Goal: Complete application form

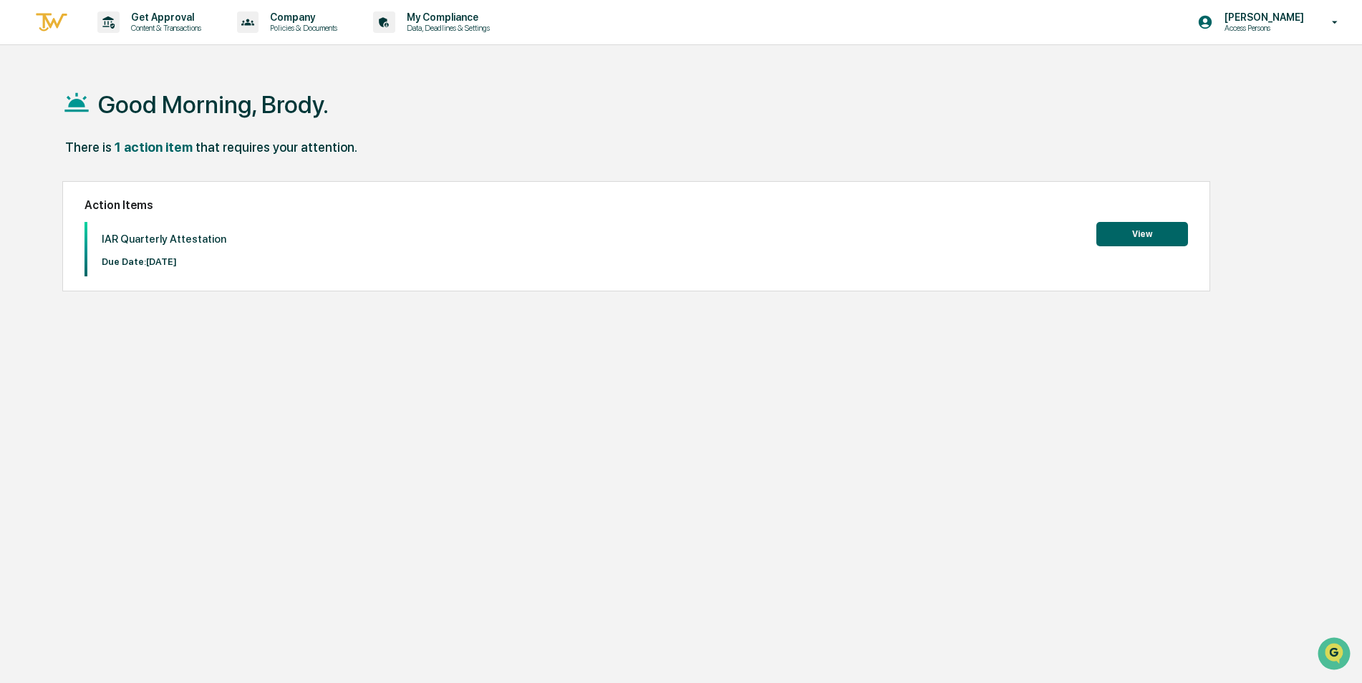
click at [802, 401] on div "Good Morning, Brody. There is 1 action item that requires your attention. Actio…" at bounding box center [675, 409] width 1269 height 683
click at [1127, 233] on button "View" at bounding box center [1143, 234] width 92 height 24
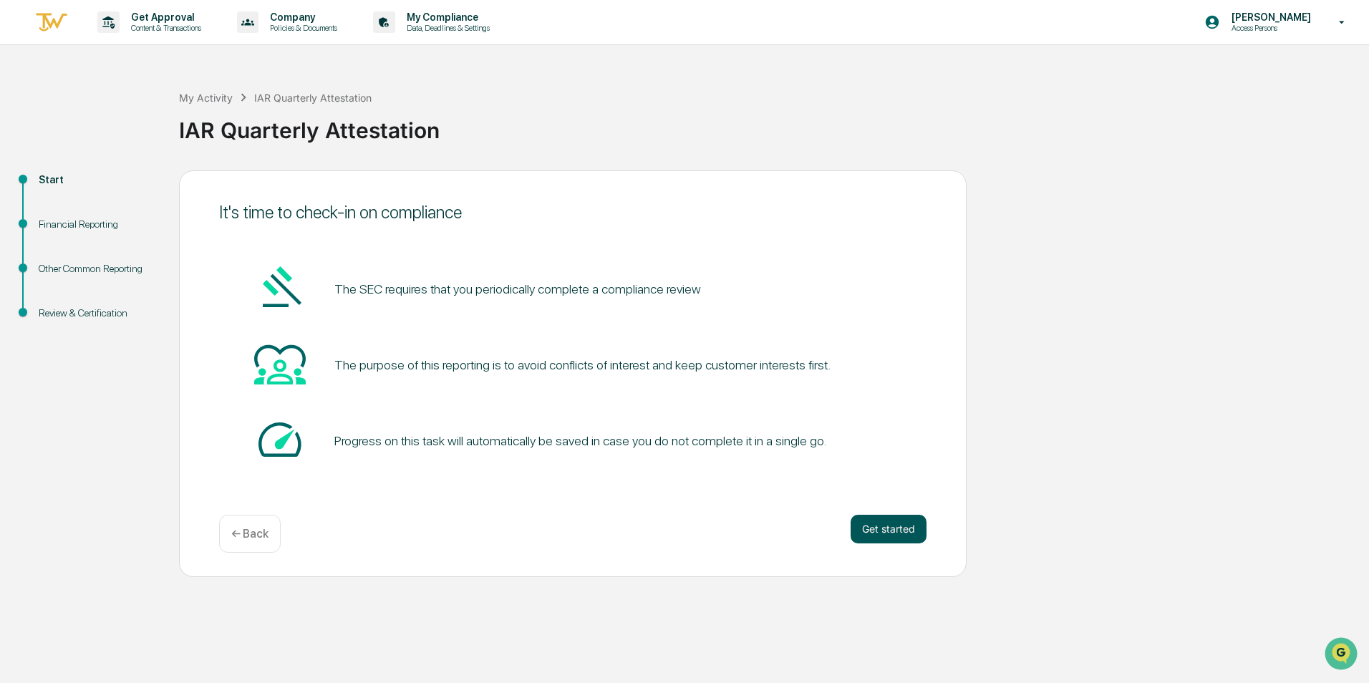
click at [882, 529] on button "Get started" at bounding box center [889, 529] width 76 height 29
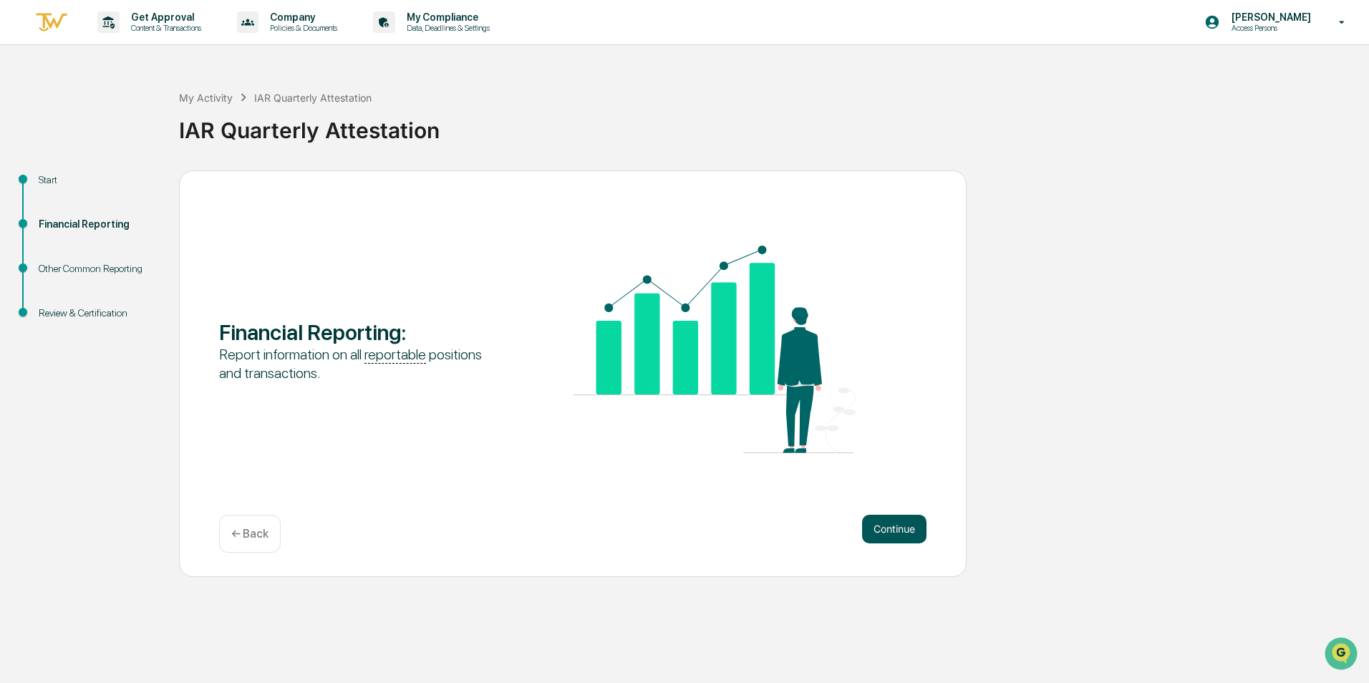
click at [886, 529] on button "Continue" at bounding box center [894, 529] width 64 height 29
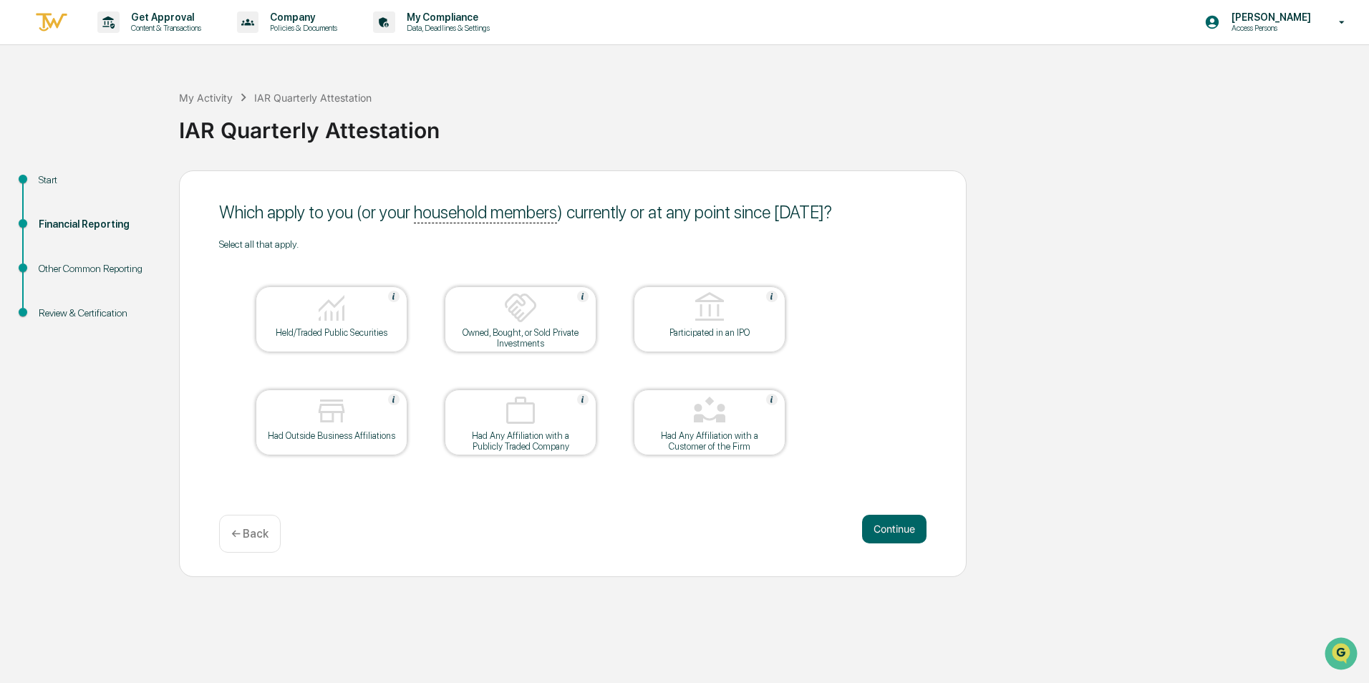
click at [333, 332] on div "Held/Traded Public Securities" at bounding box center [331, 332] width 129 height 11
click at [873, 535] on button "Continue" at bounding box center [894, 529] width 64 height 29
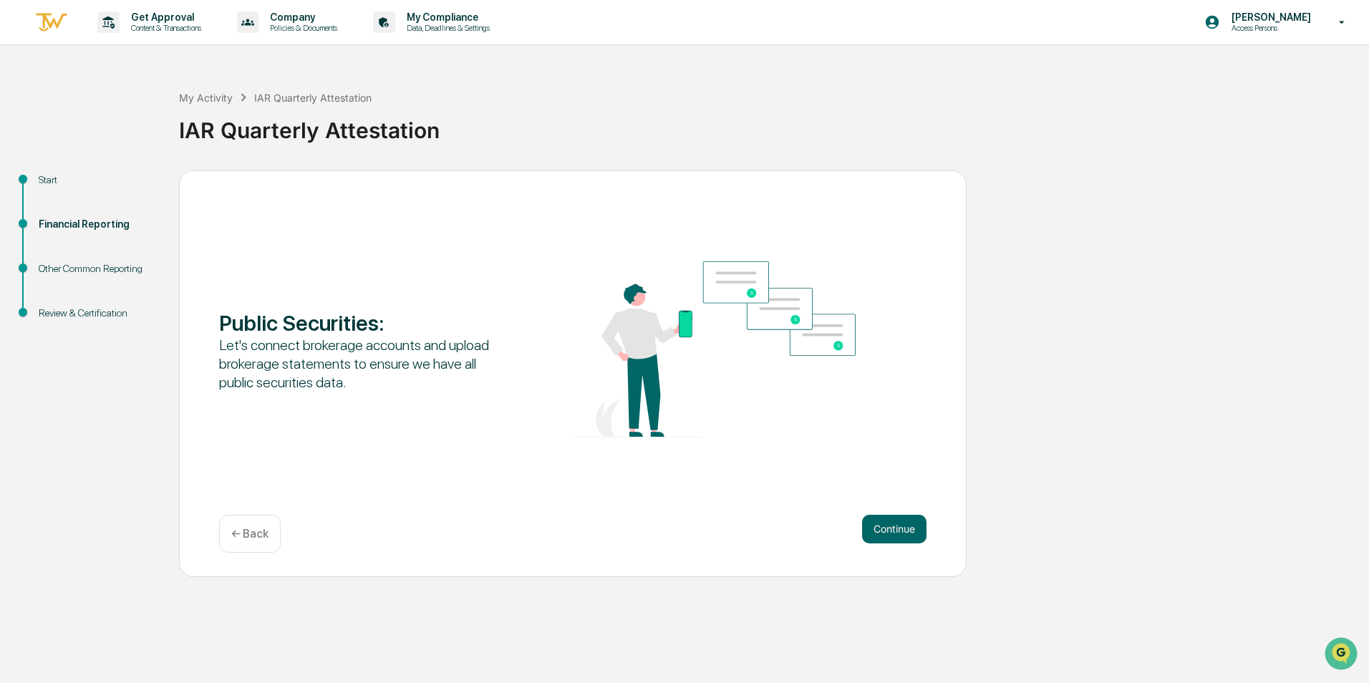
click at [236, 524] on div "← Back" at bounding box center [250, 534] width 62 height 38
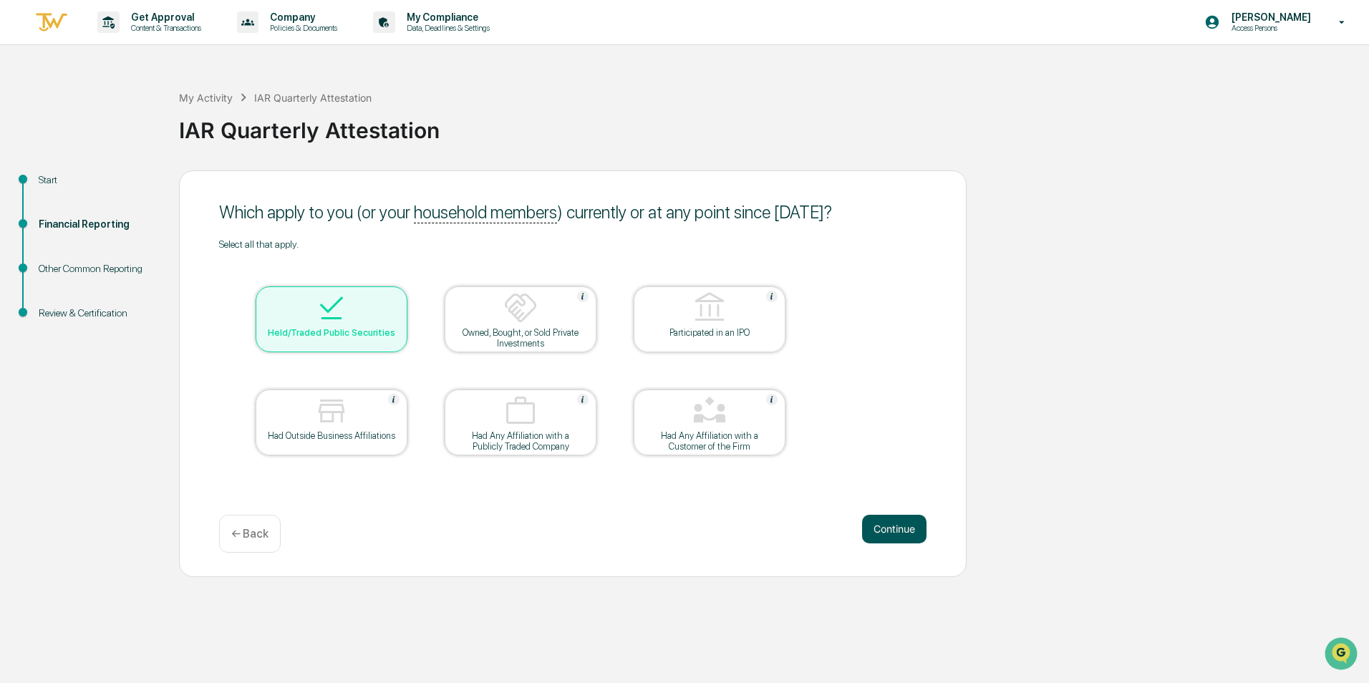
click at [887, 534] on button "Continue" at bounding box center [894, 529] width 64 height 29
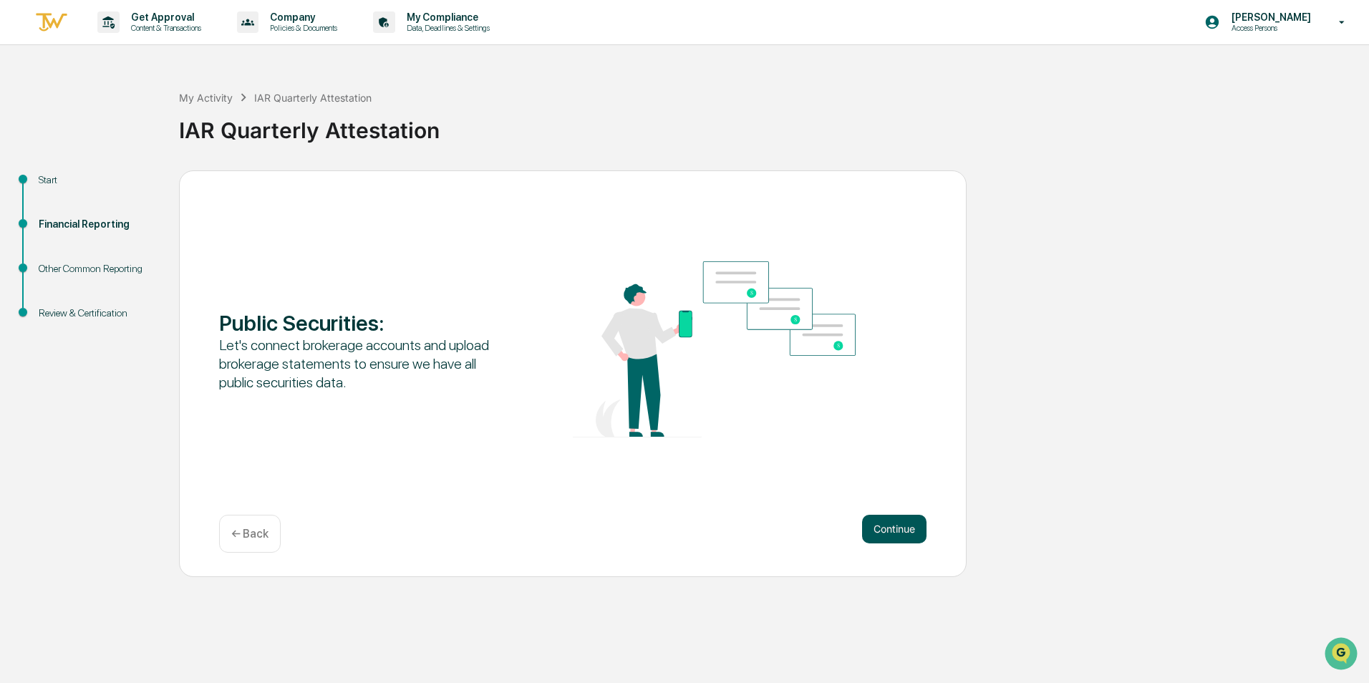
click at [887, 531] on button "Continue" at bounding box center [894, 529] width 64 height 29
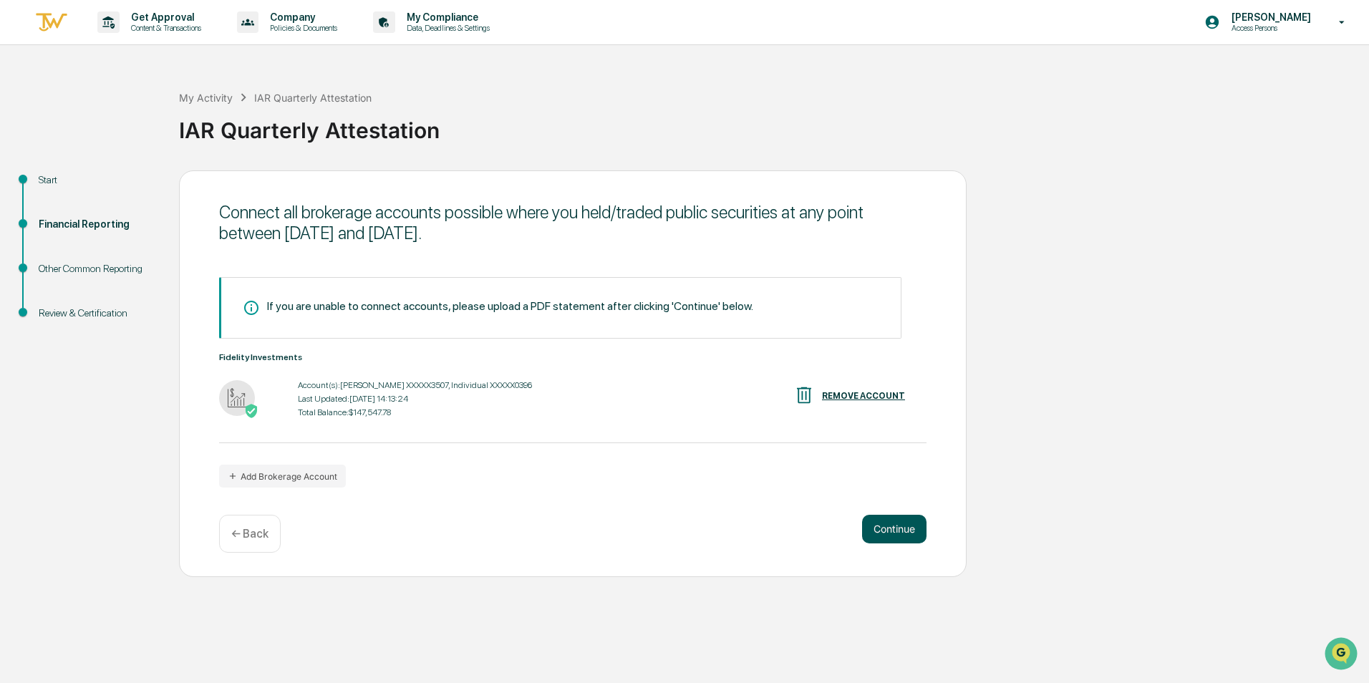
click at [898, 534] on button "Continue" at bounding box center [894, 529] width 64 height 29
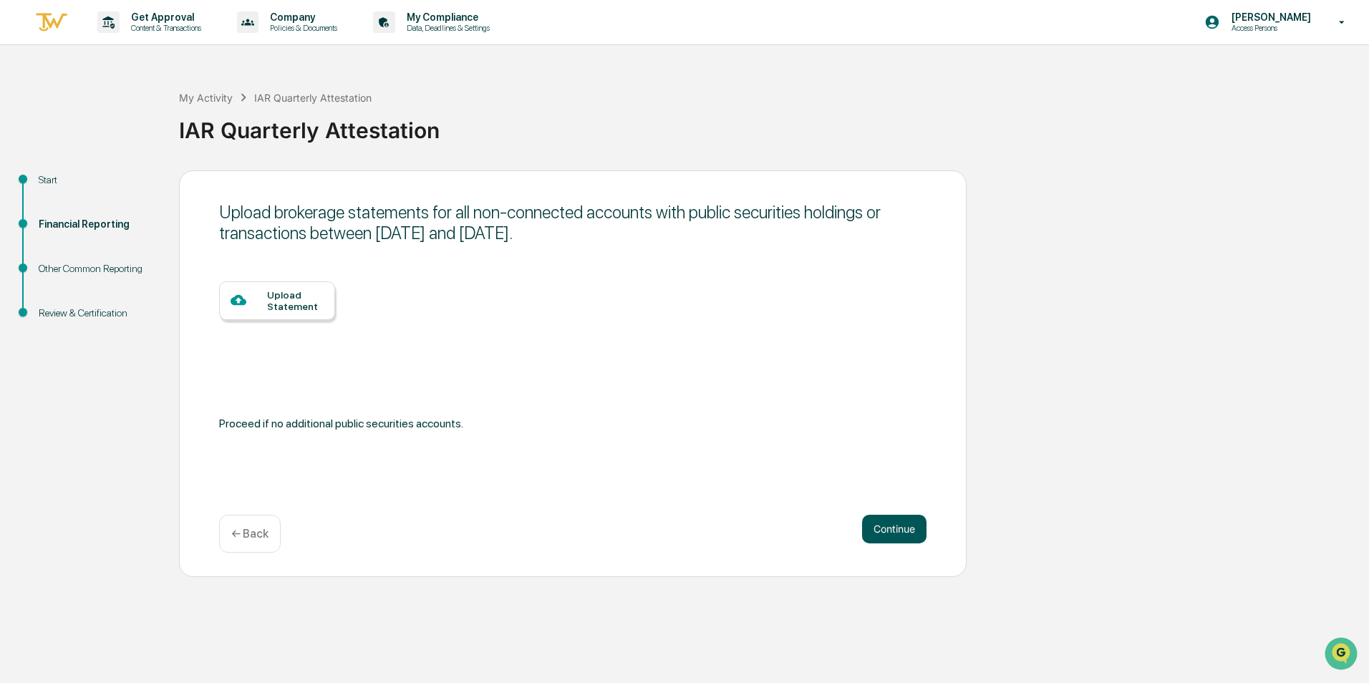
click at [882, 530] on button "Continue" at bounding box center [894, 529] width 64 height 29
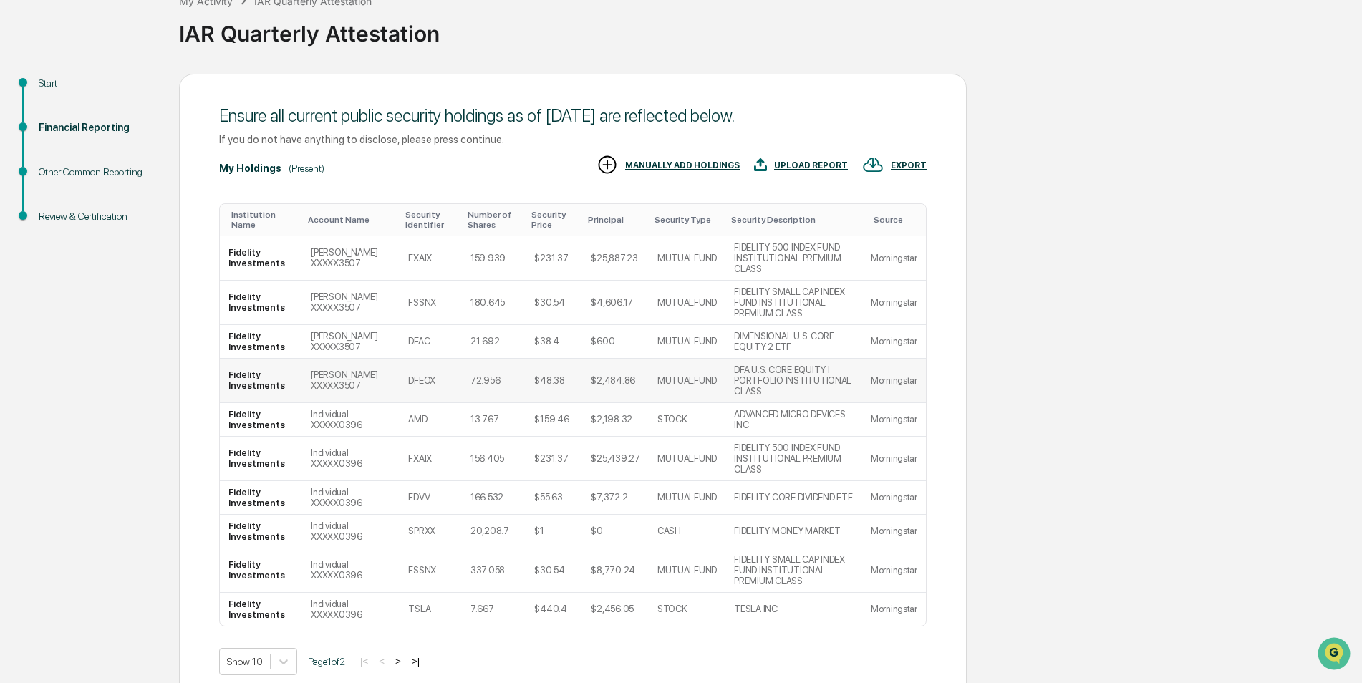
scroll to position [111, 0]
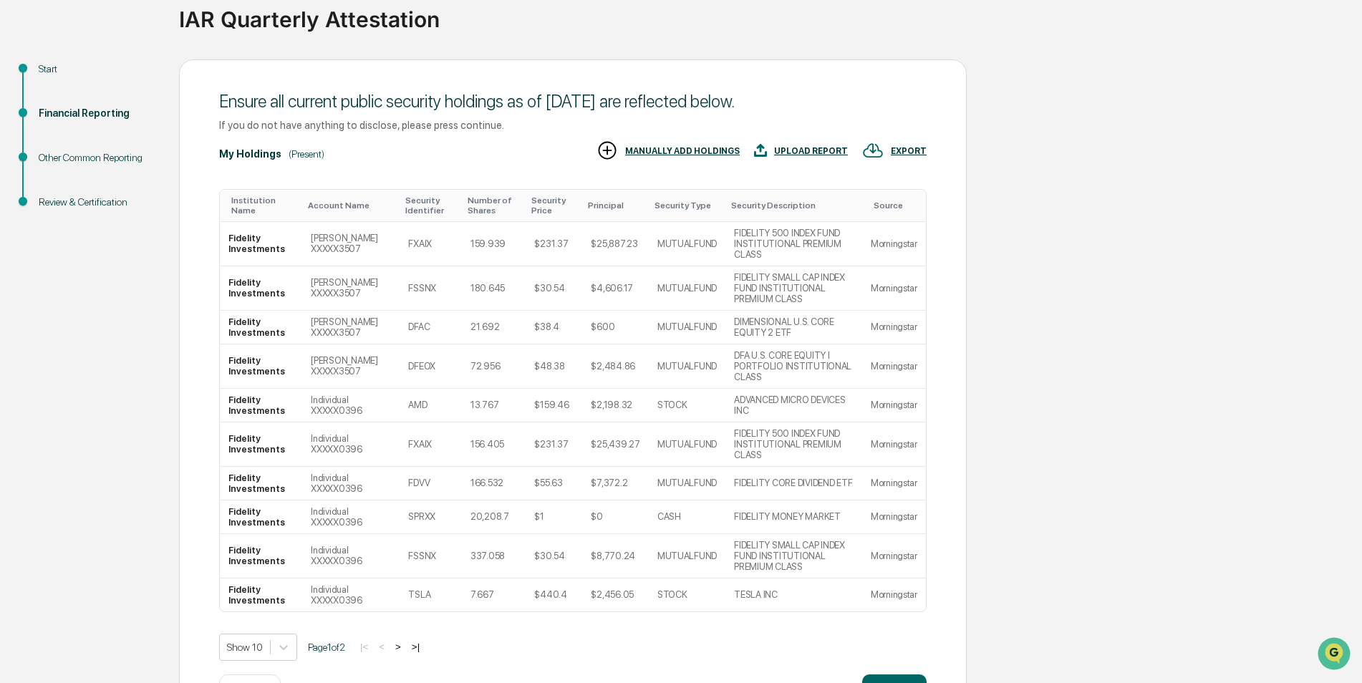
click at [405, 641] on button ">" at bounding box center [398, 647] width 14 height 12
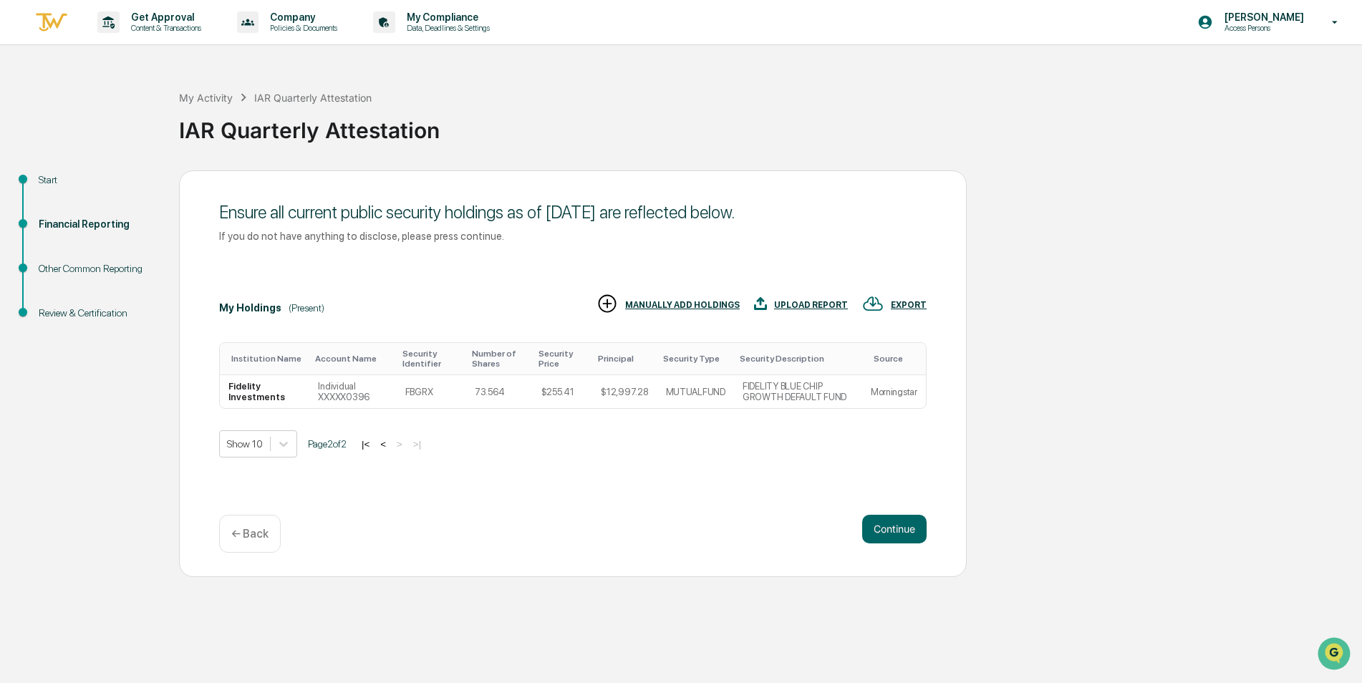
scroll to position [0, 0]
click at [374, 441] on button "|<" at bounding box center [365, 444] width 16 height 12
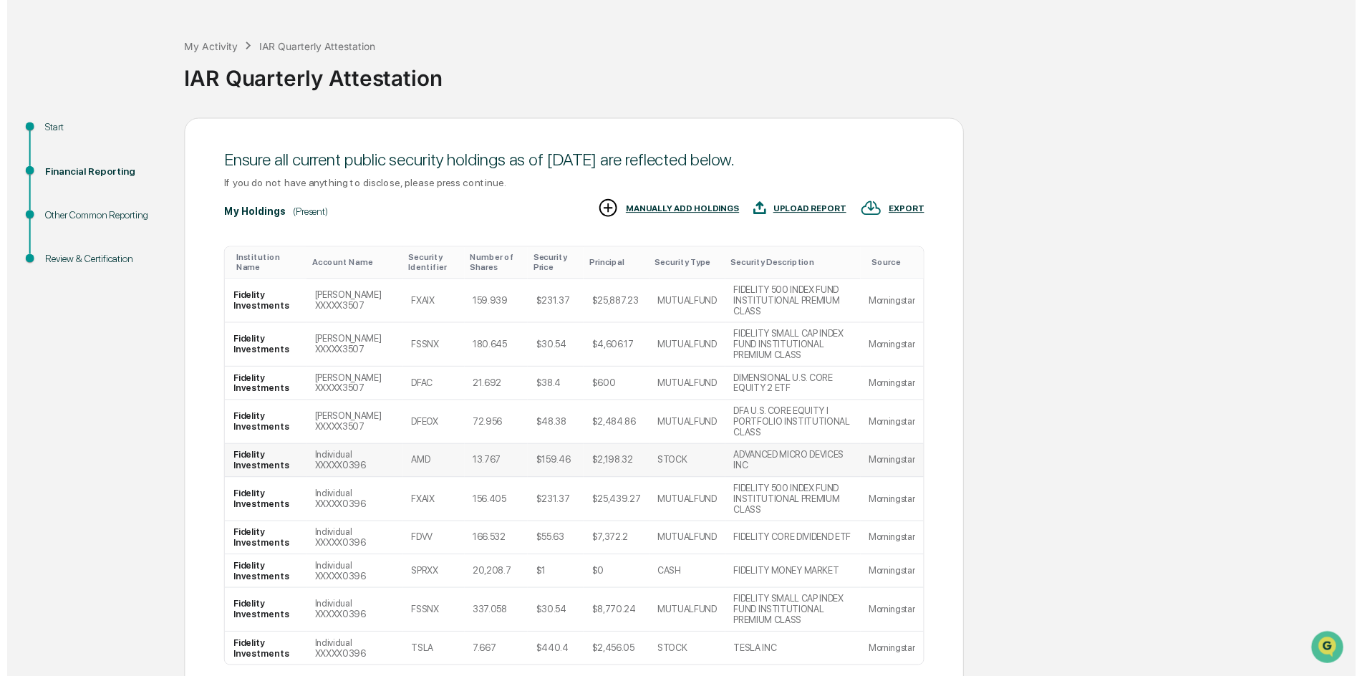
scroll to position [111, 0]
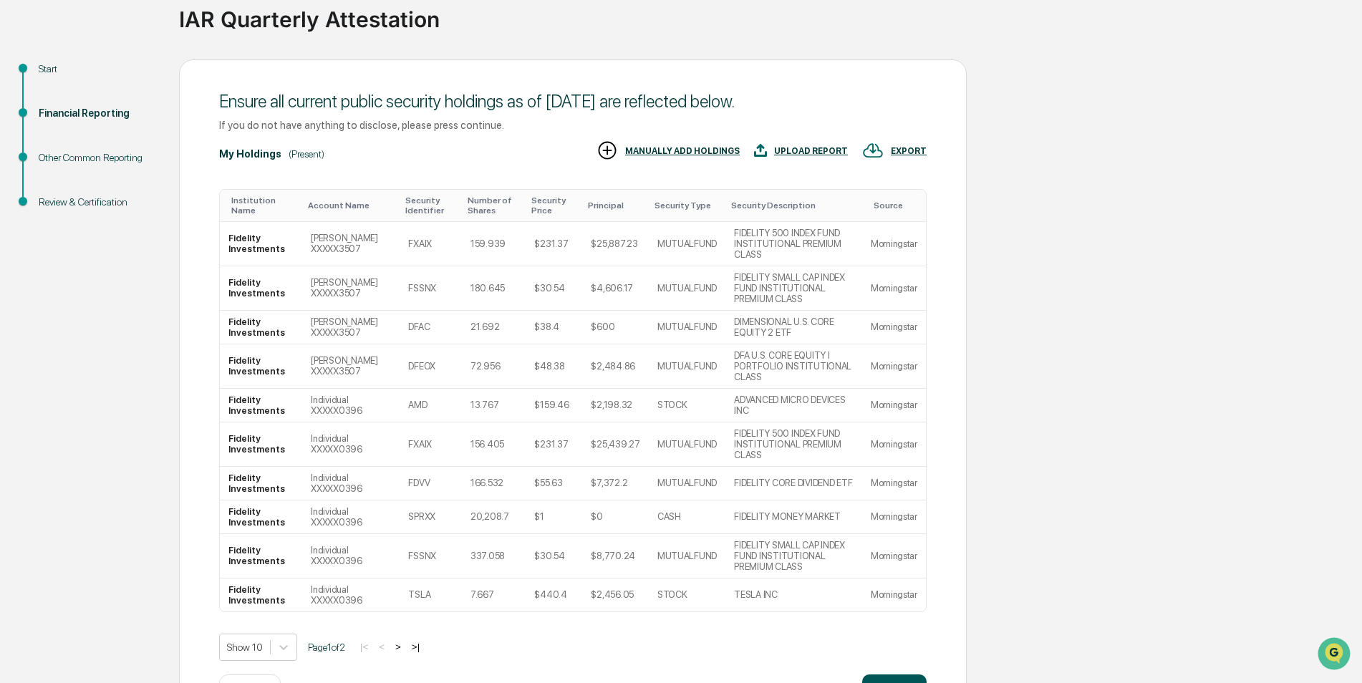
click at [902, 675] on button "Continue" at bounding box center [894, 689] width 64 height 29
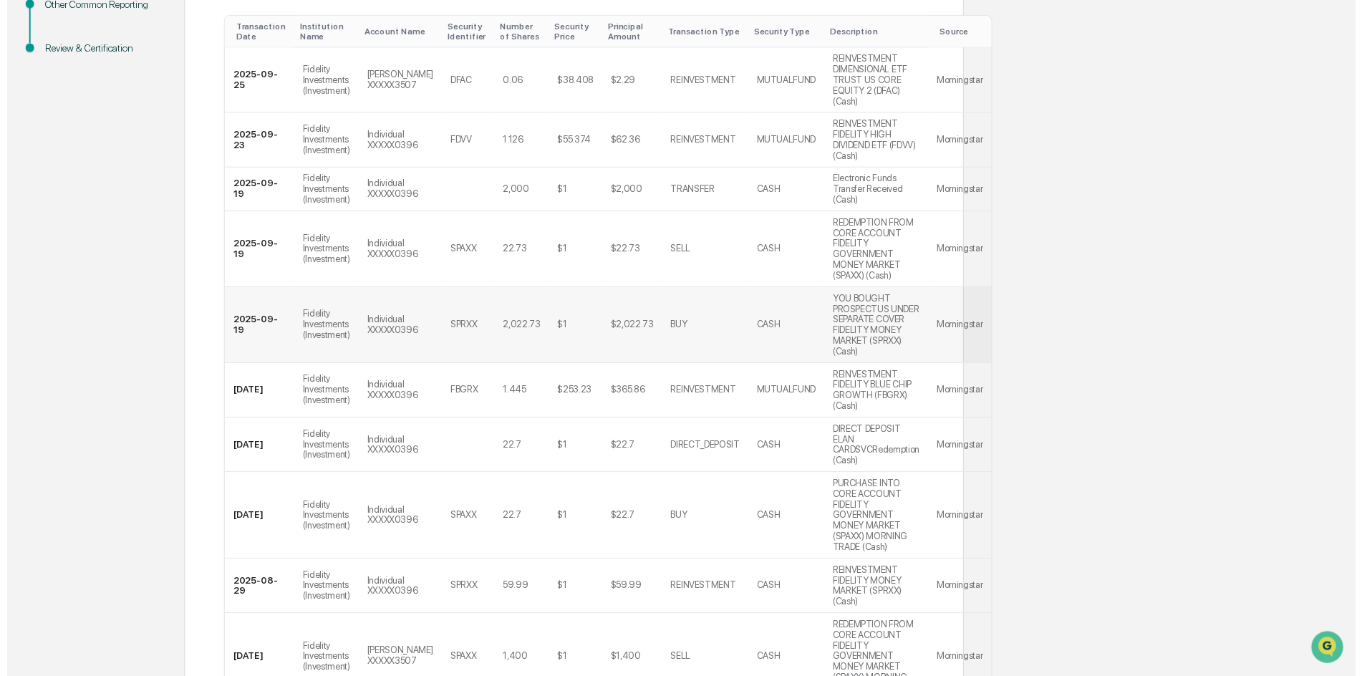
scroll to position [433, 0]
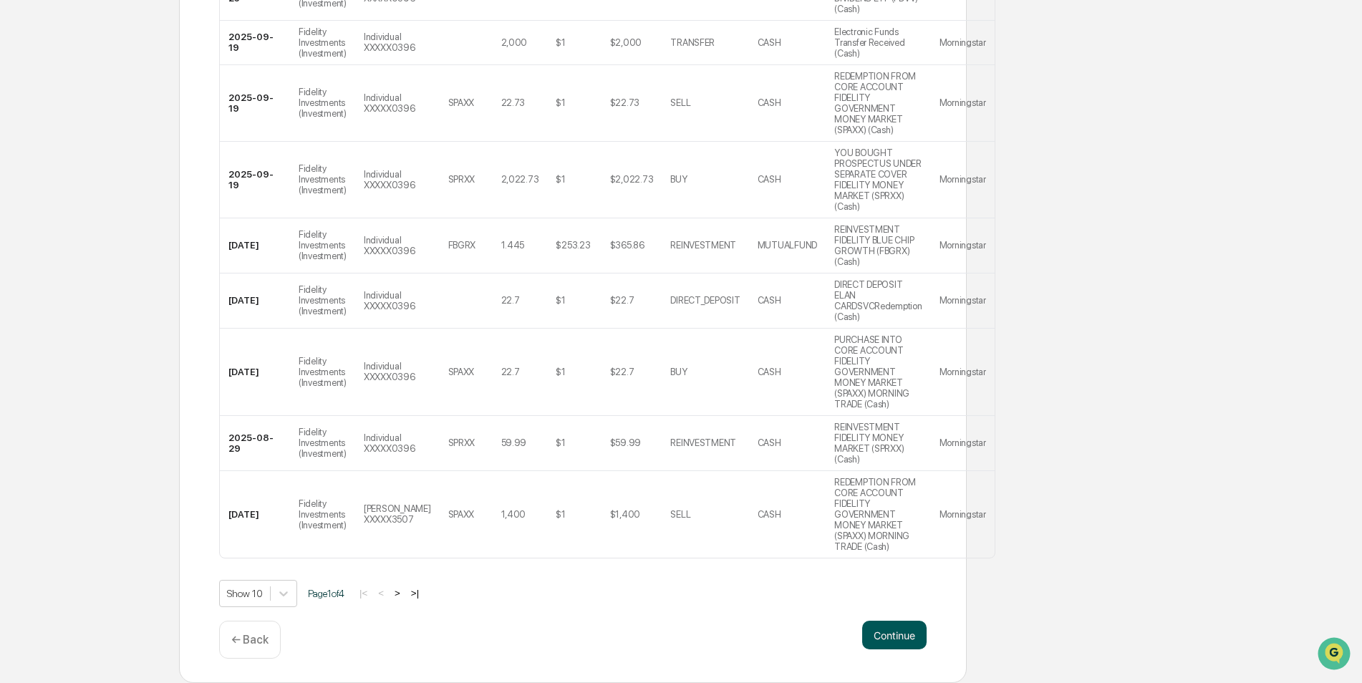
click at [898, 638] on button "Continue" at bounding box center [894, 635] width 64 height 29
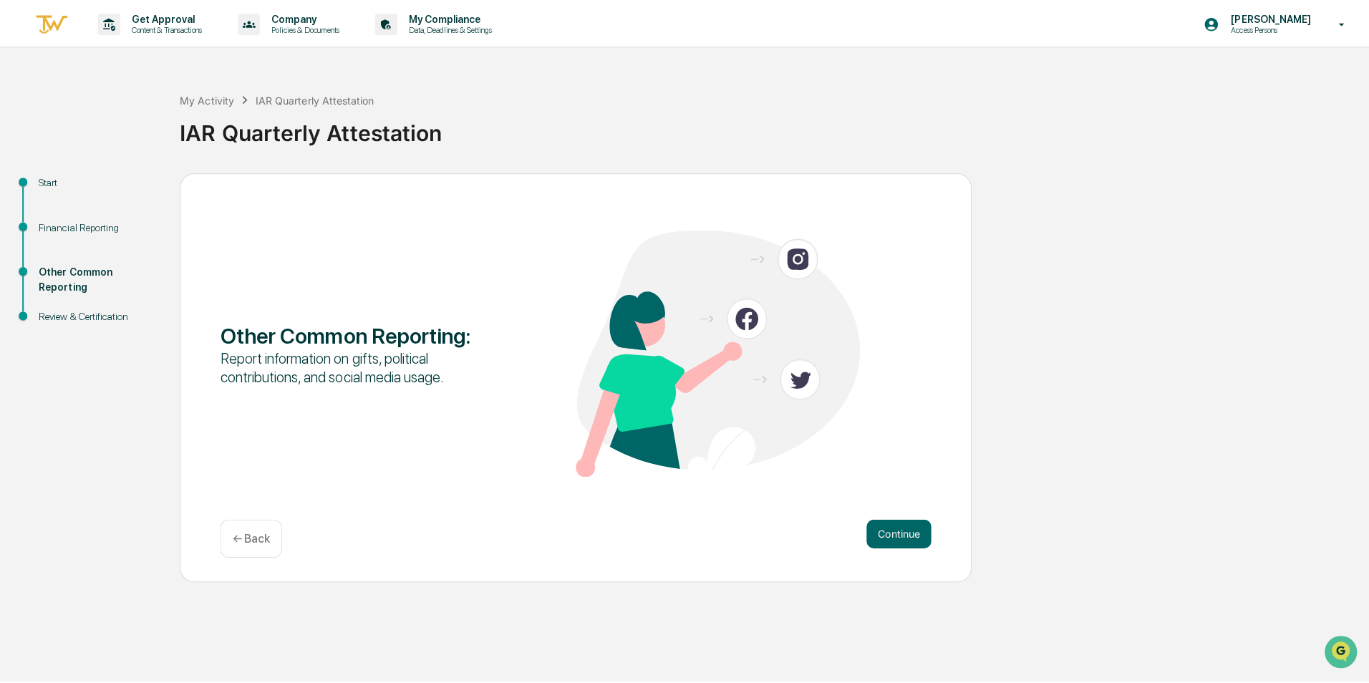
scroll to position [0, 0]
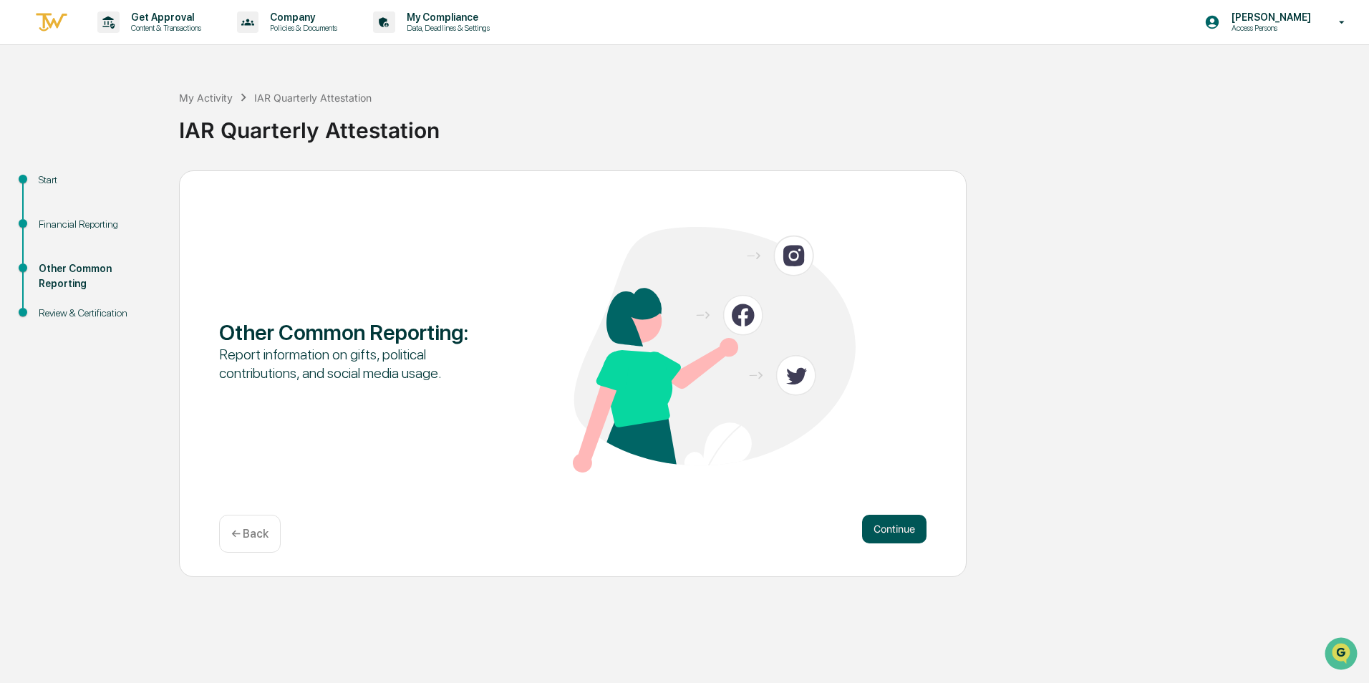
click at [883, 529] on button "Continue" at bounding box center [894, 529] width 64 height 29
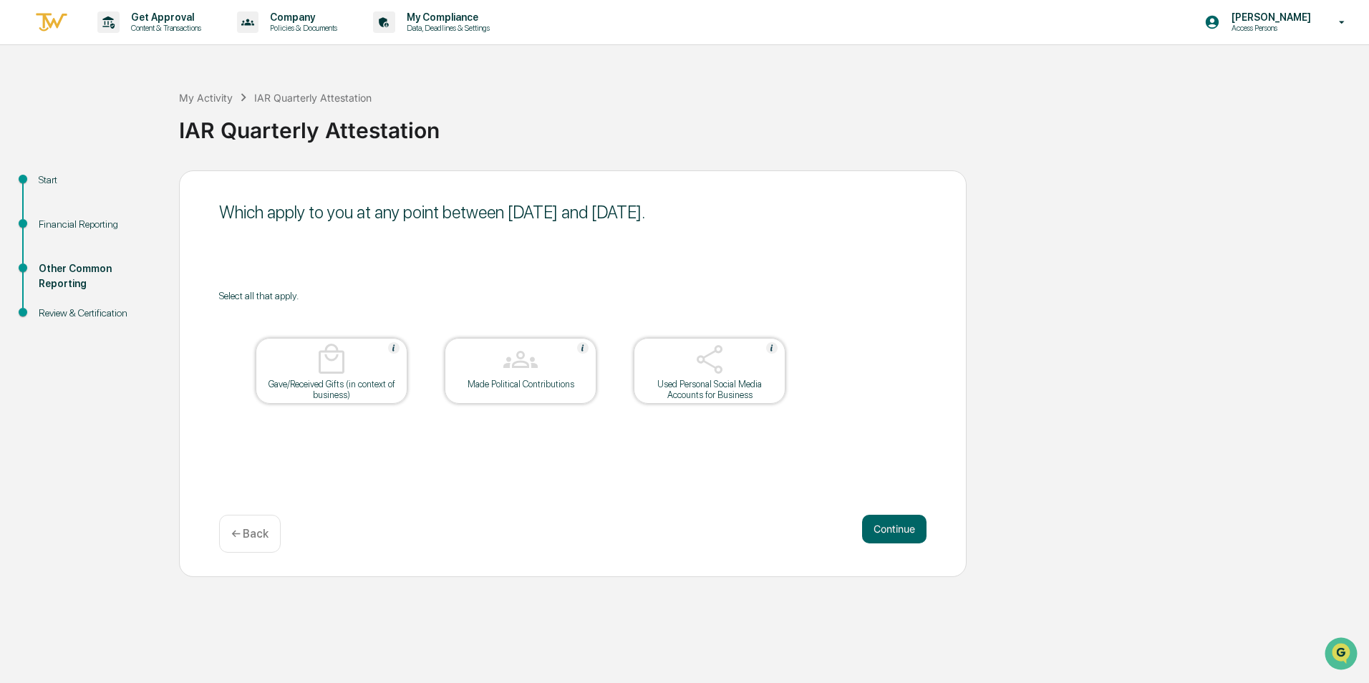
click at [742, 388] on div "Used Personal Social Media Accounts for Business" at bounding box center [709, 389] width 129 height 21
click at [741, 382] on div "Used Personal Social Media Accounts for Business" at bounding box center [709, 389] width 129 height 21
click at [753, 366] on div at bounding box center [709, 360] width 143 height 37
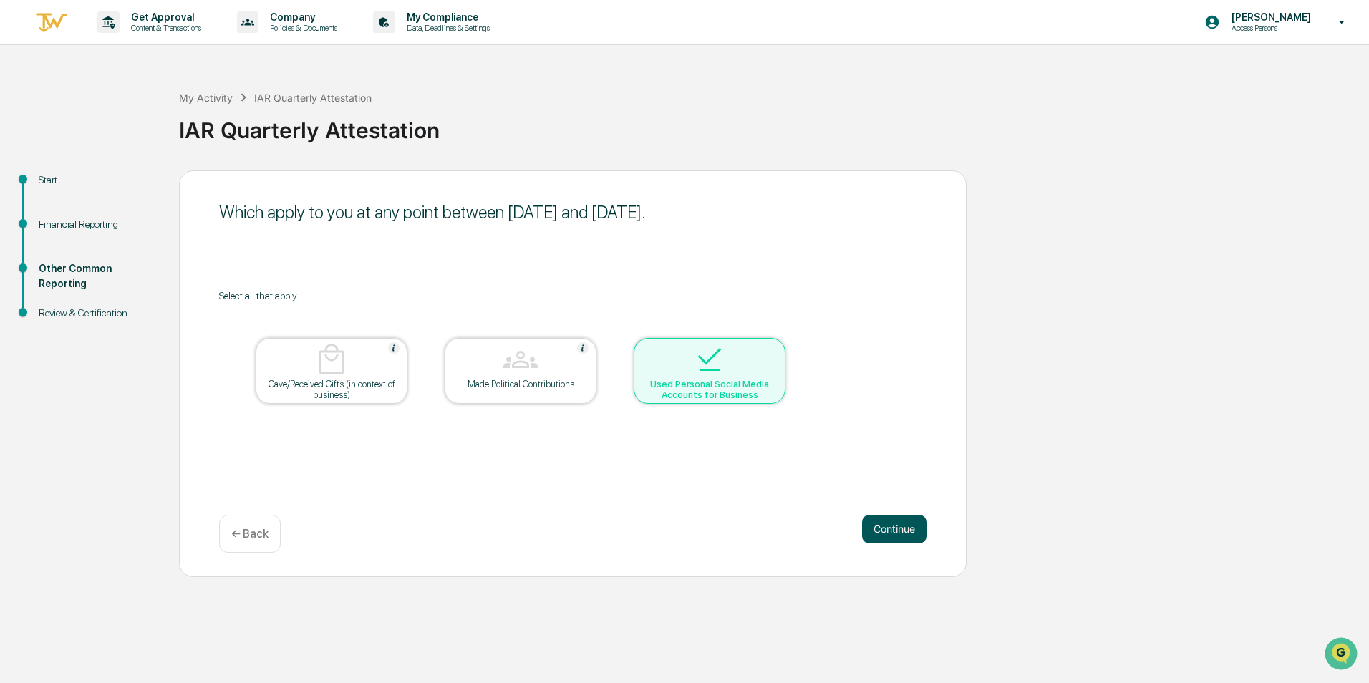
click at [889, 523] on button "Continue" at bounding box center [894, 529] width 64 height 29
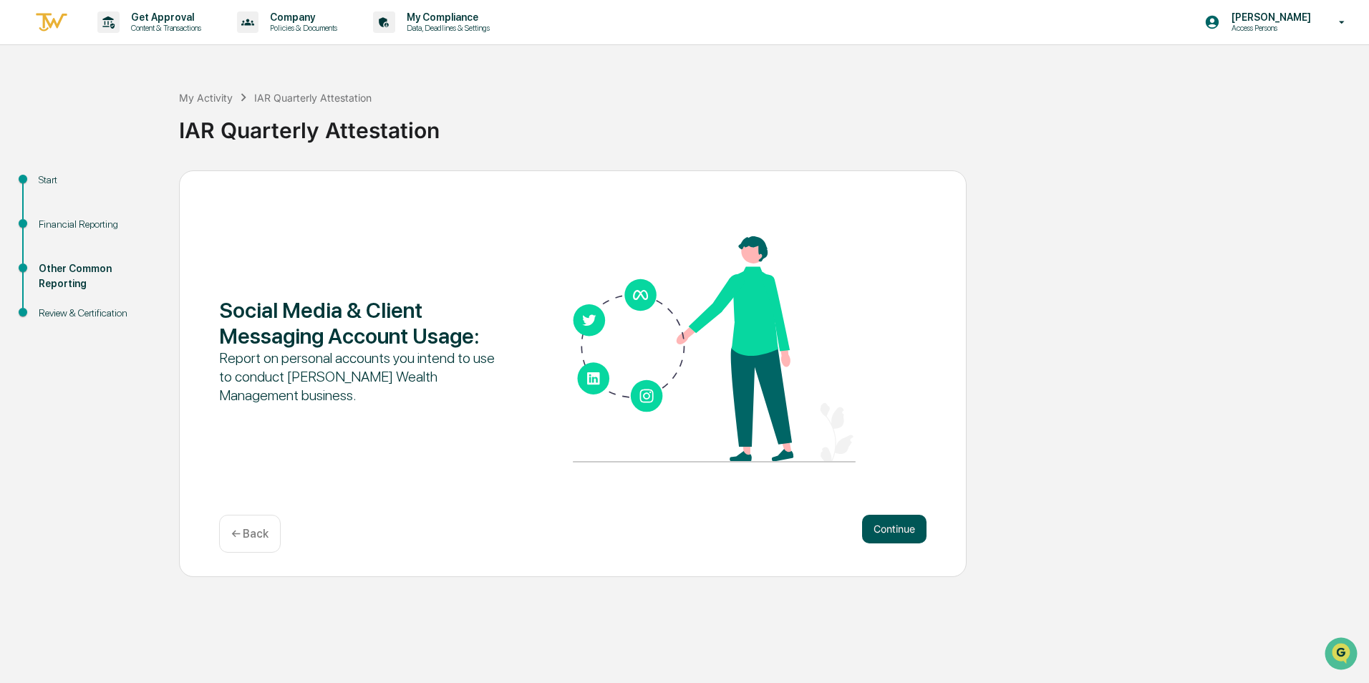
click at [878, 530] on button "Continue" at bounding box center [894, 529] width 64 height 29
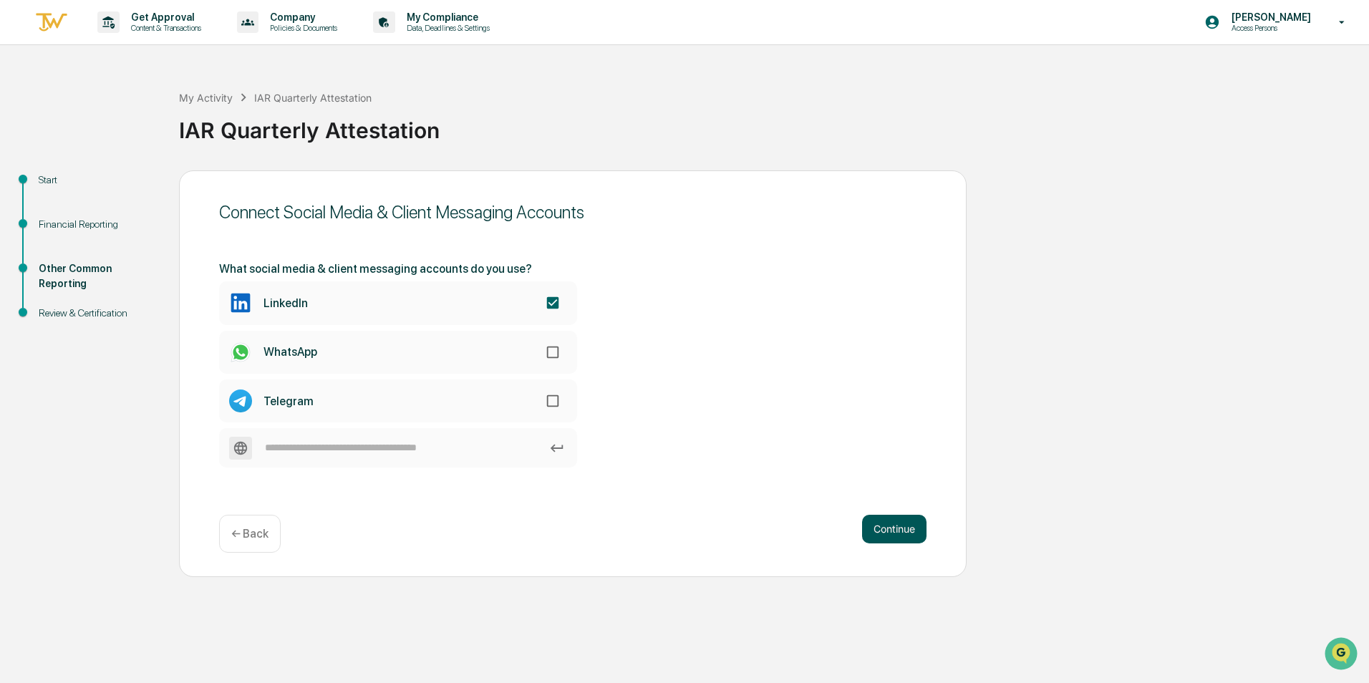
click at [905, 534] on button "Continue" at bounding box center [894, 529] width 64 height 29
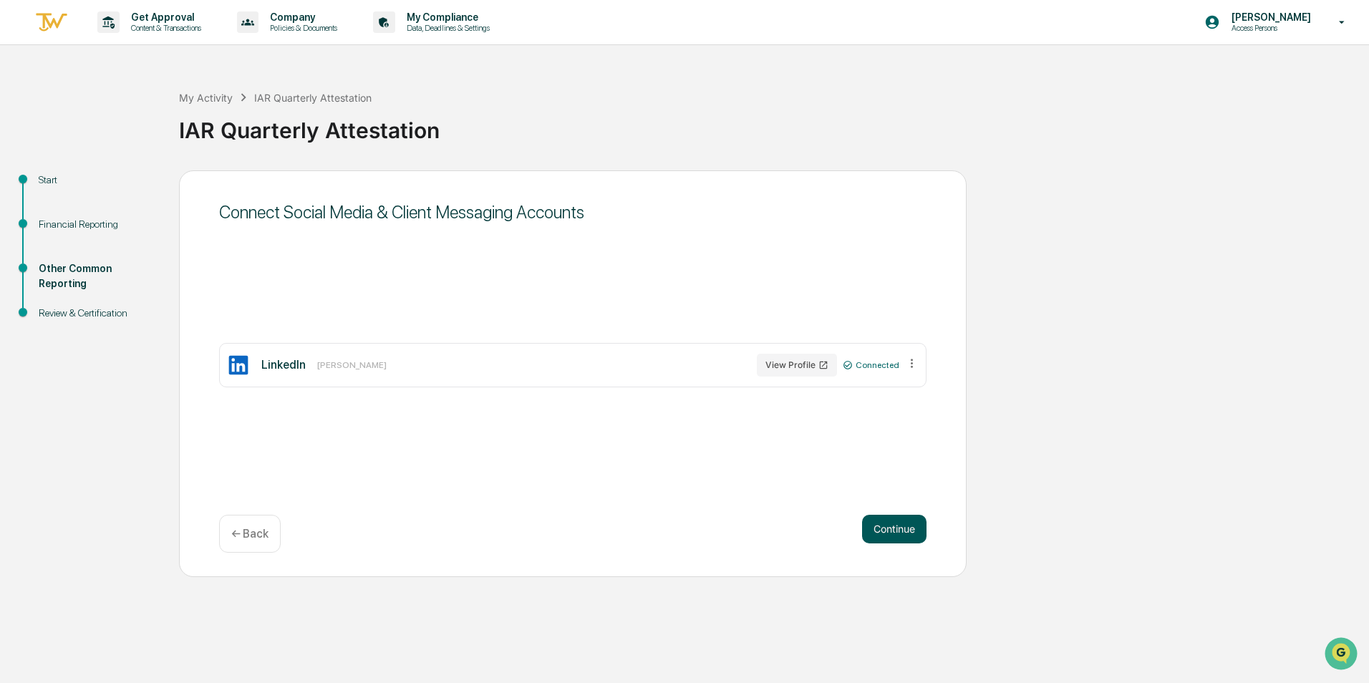
click at [909, 531] on button "Continue" at bounding box center [894, 529] width 64 height 29
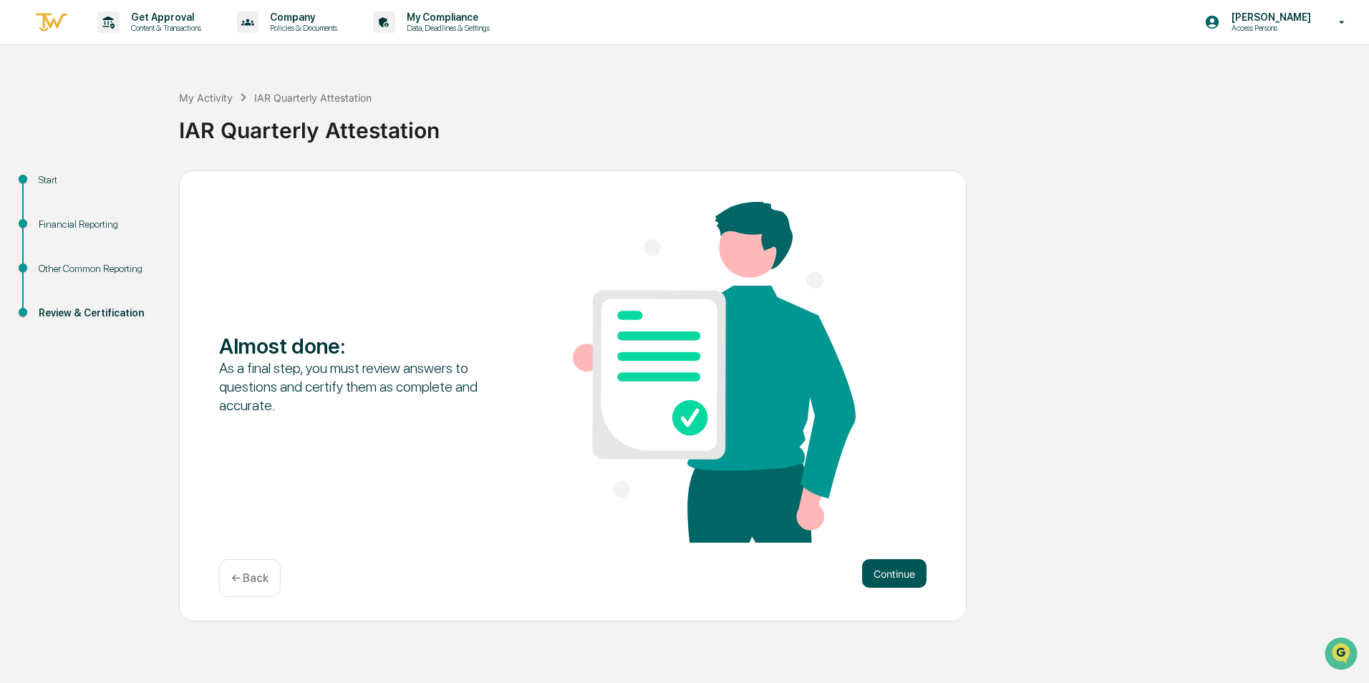
click at [896, 584] on button "Continue" at bounding box center [894, 573] width 64 height 29
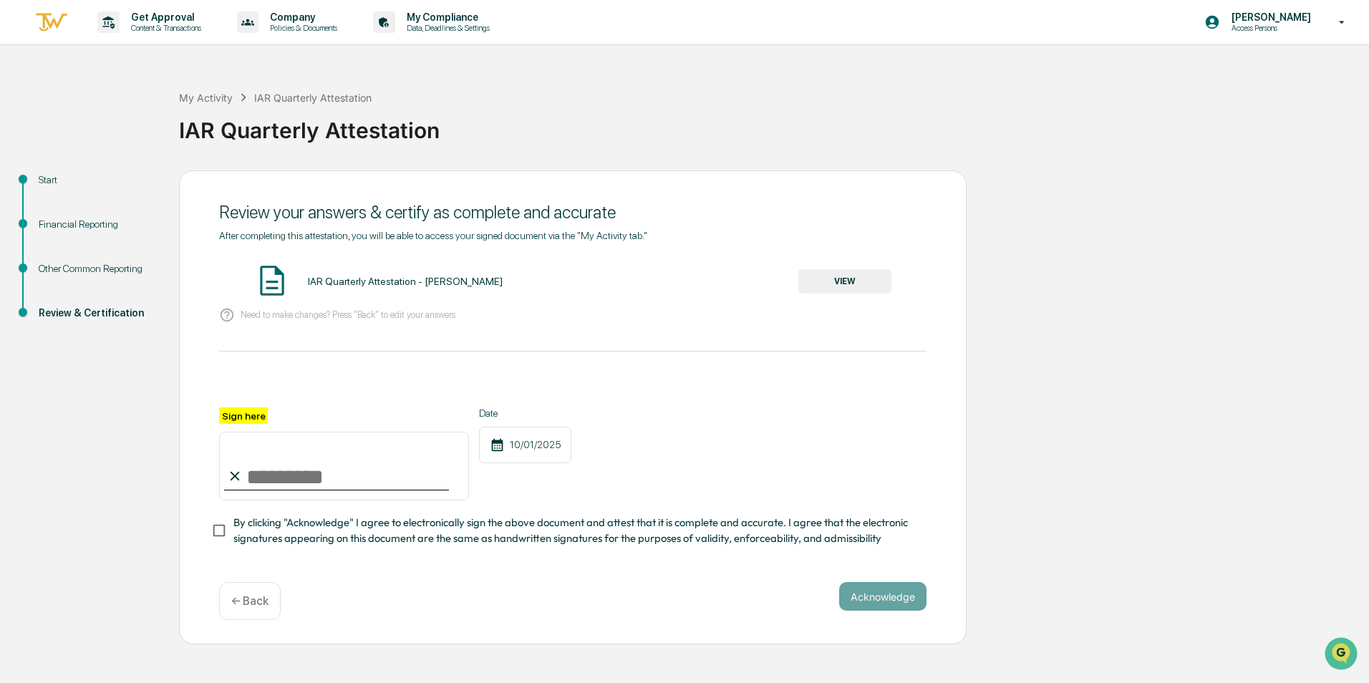
click at [323, 319] on p "Need to make changes? Press "Back" to edit your answers" at bounding box center [348, 314] width 215 height 11
click at [827, 286] on button "VIEW" at bounding box center [845, 281] width 93 height 24
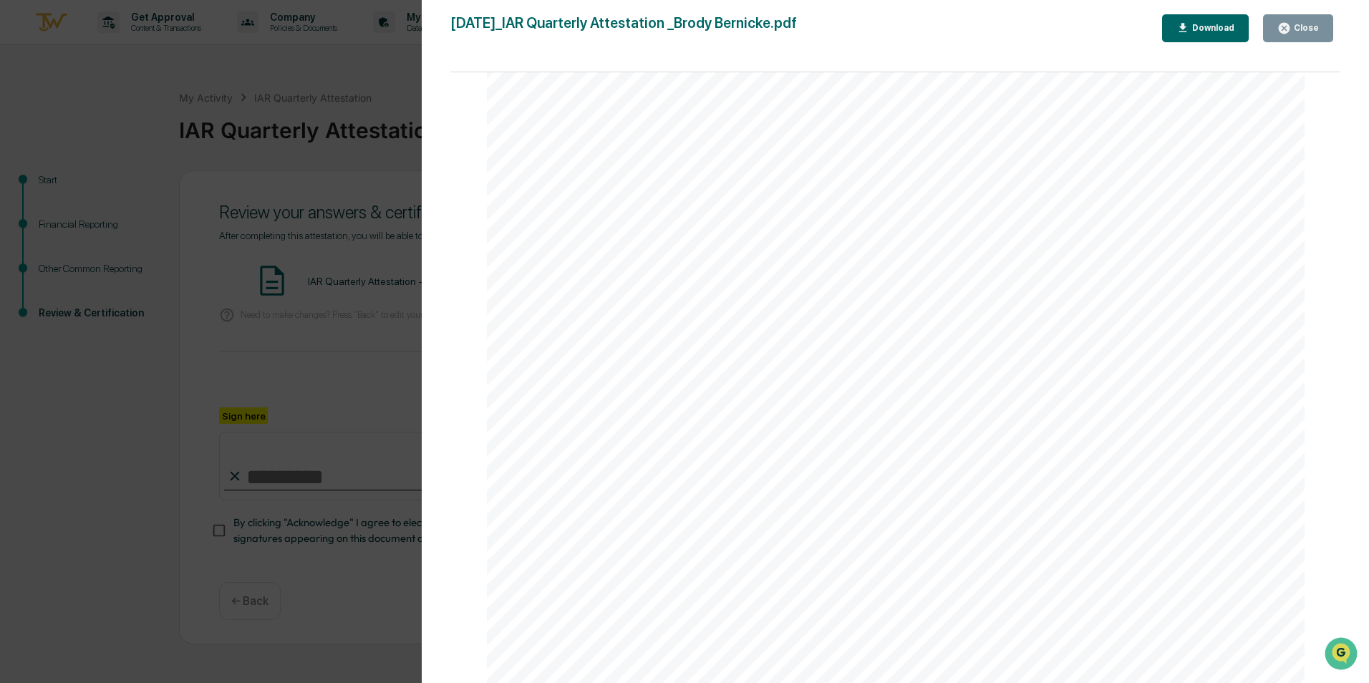
scroll to position [5398, 0]
click at [1298, 29] on div "Close" at bounding box center [1305, 28] width 28 height 10
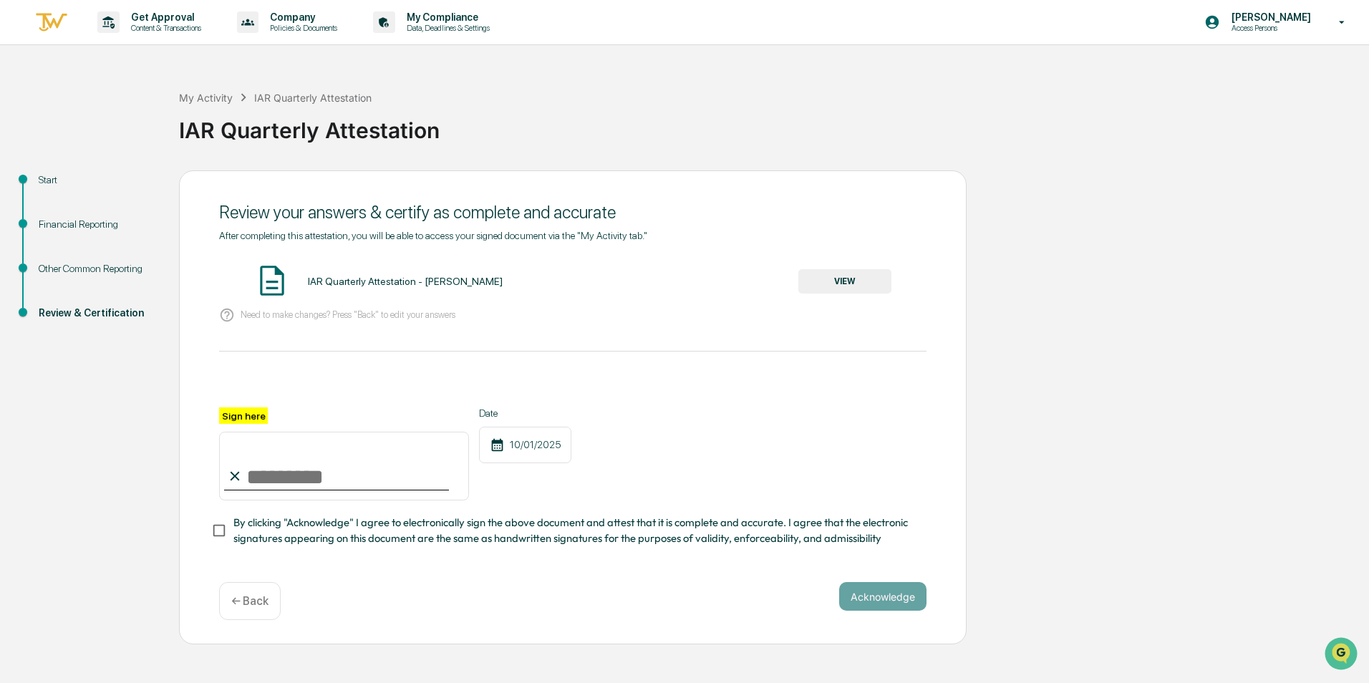
click at [866, 276] on button "VIEW" at bounding box center [845, 281] width 93 height 24
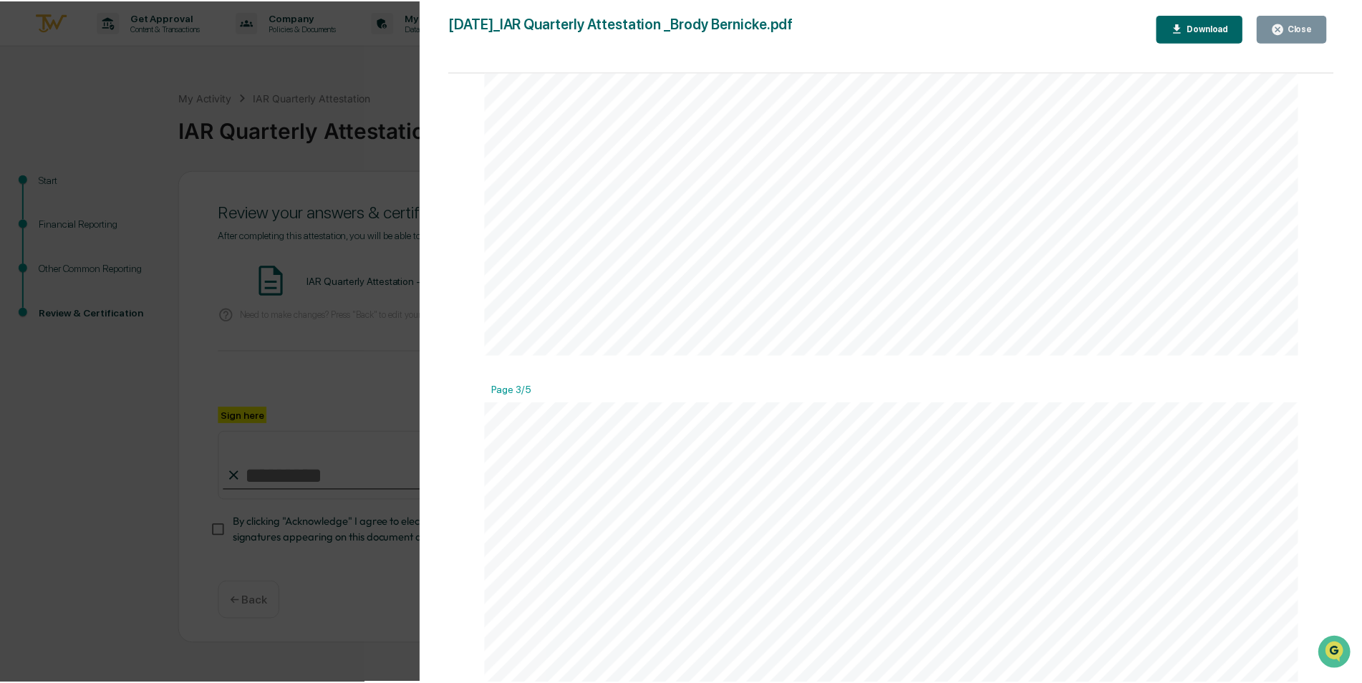
scroll to position [0, 0]
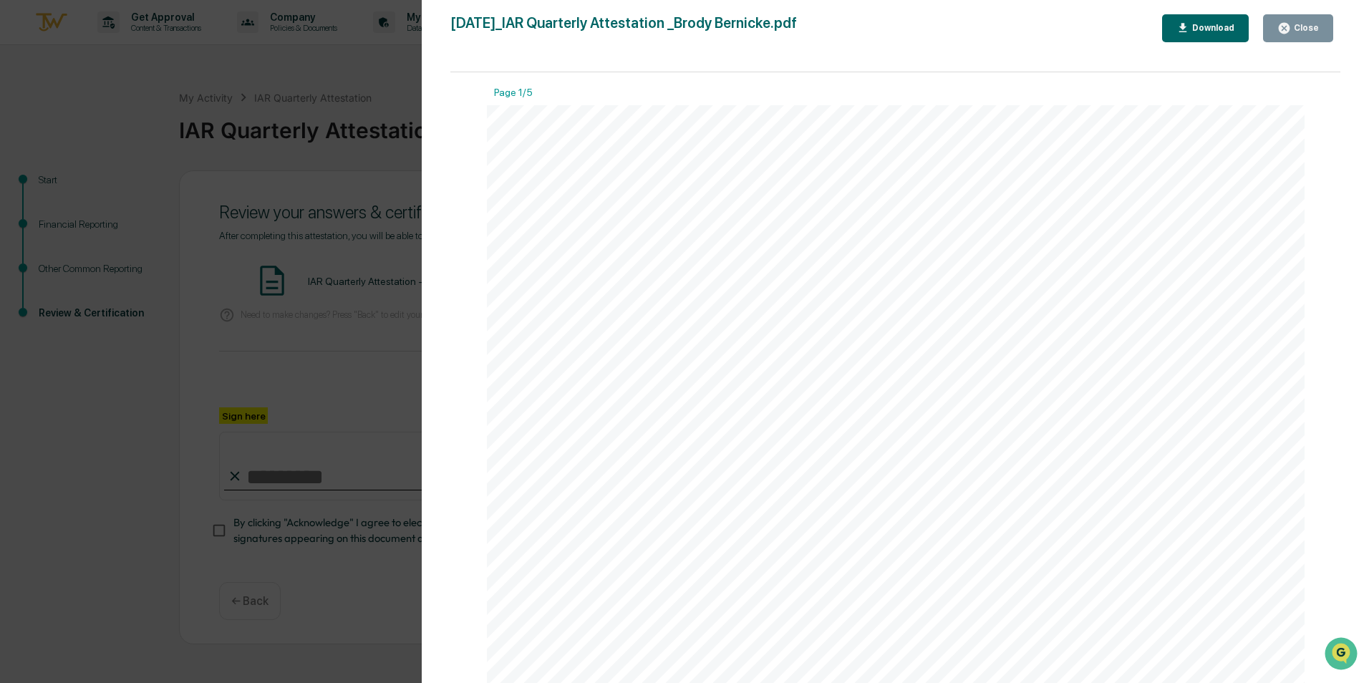
click at [1299, 29] on div "Close" at bounding box center [1305, 28] width 28 height 10
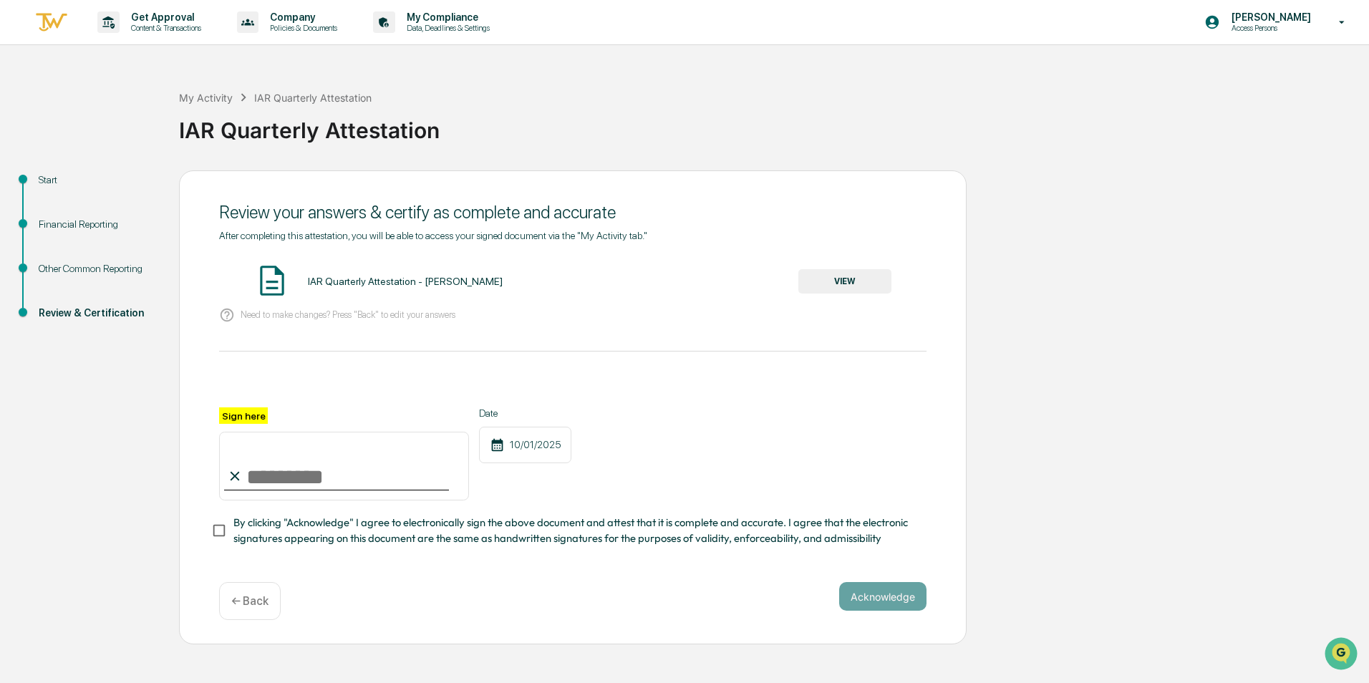
click at [272, 487] on input "Sign here" at bounding box center [344, 466] width 250 height 69
type input "**********"
click at [884, 598] on button "Acknowledge" at bounding box center [882, 596] width 87 height 29
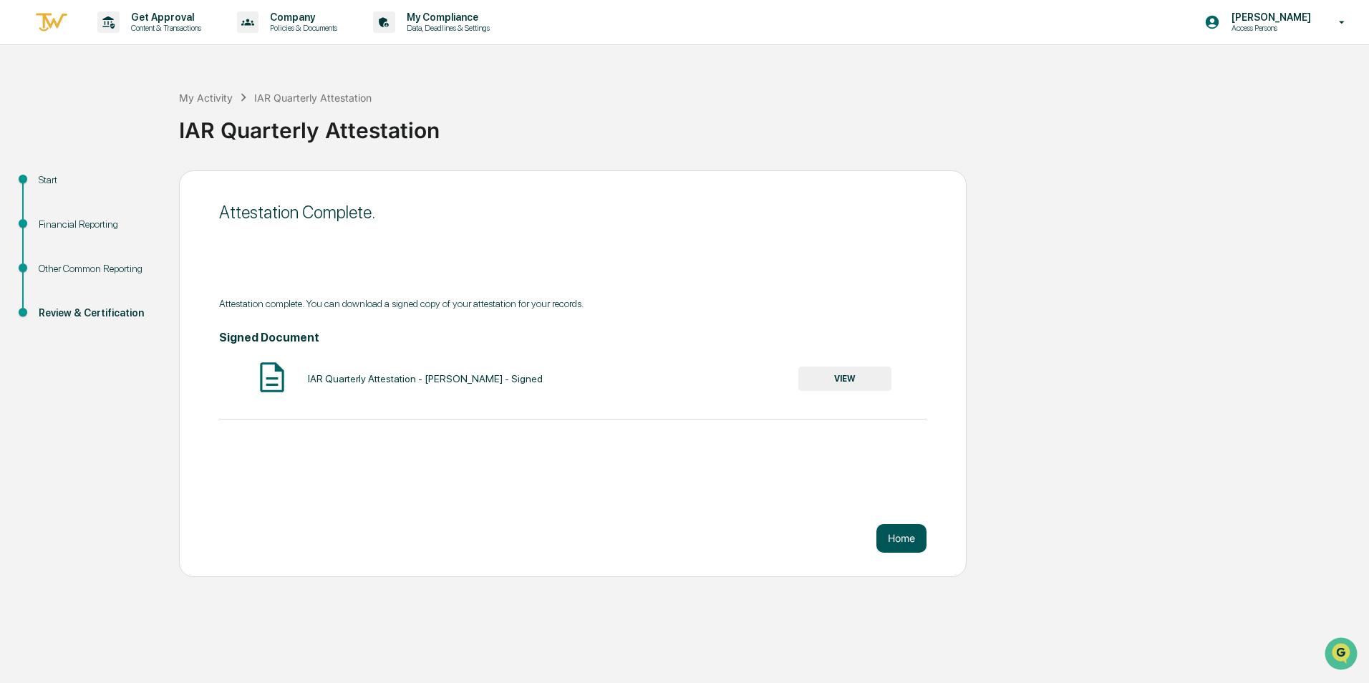
click at [904, 542] on button "Home" at bounding box center [902, 538] width 50 height 29
